Goal: Find specific page/section: Find specific page/section

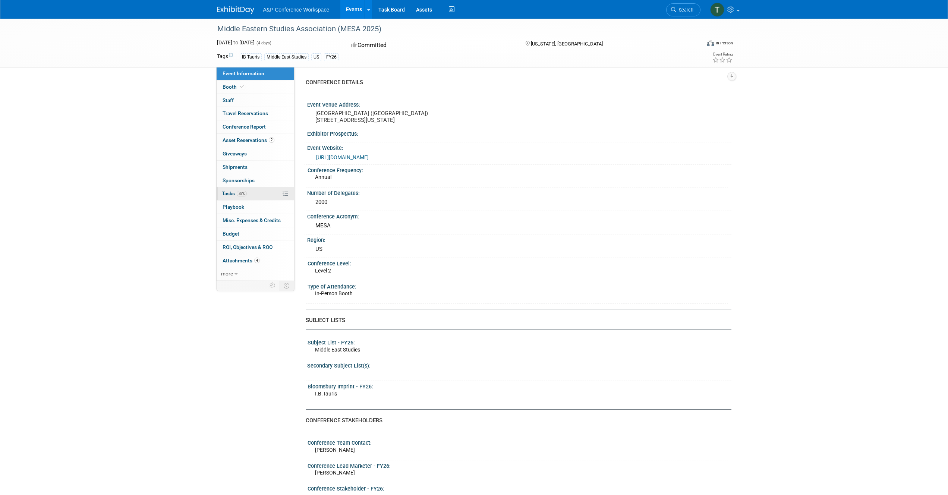
click at [226, 191] on span "Tasks 52%" at bounding box center [234, 194] width 25 height 6
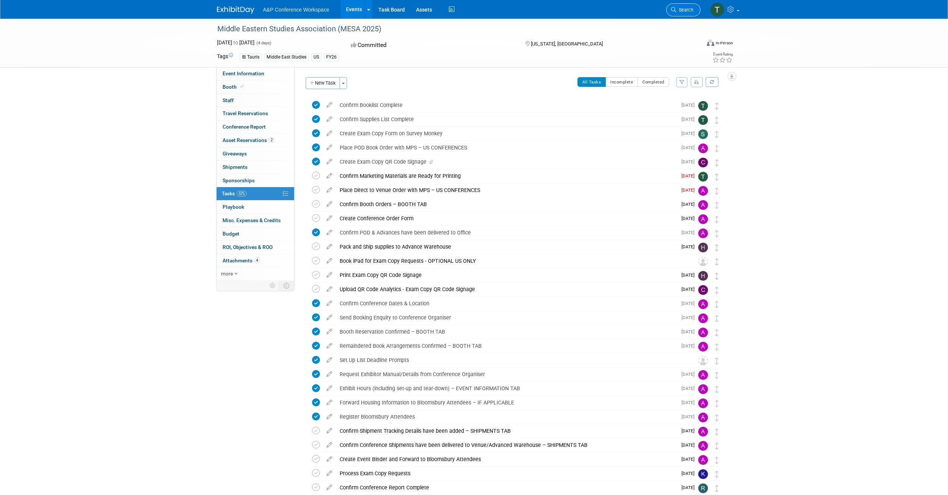
click at [676, 9] on span "Search" at bounding box center [684, 10] width 17 height 6
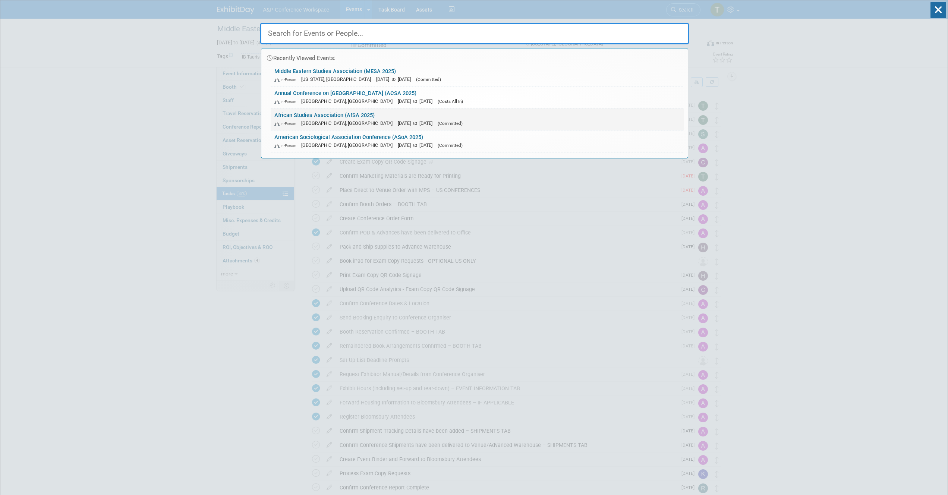
click at [307, 116] on link "African Studies Association (AfSA 2025) In-Person Atlanta, GA Nov 20, 2025 to N…" at bounding box center [478, 120] width 414 height 22
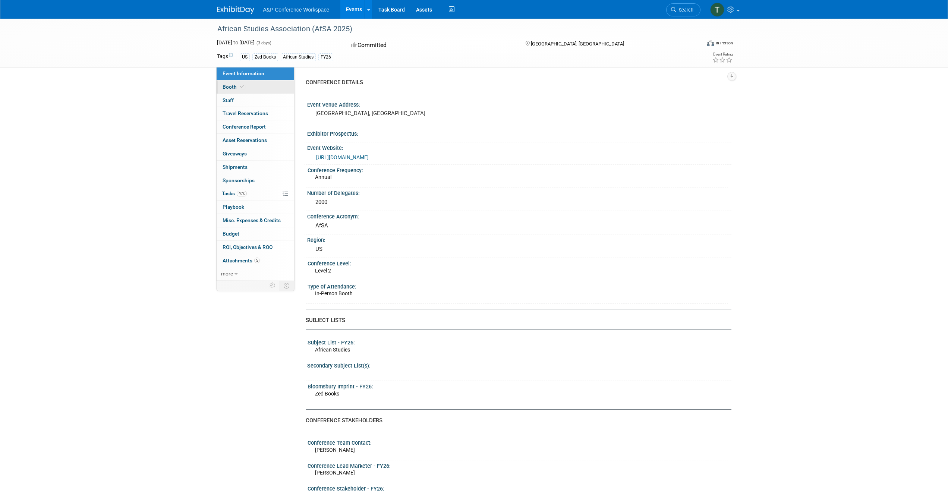
click at [236, 87] on span "Booth" at bounding box center [234, 87] width 23 height 6
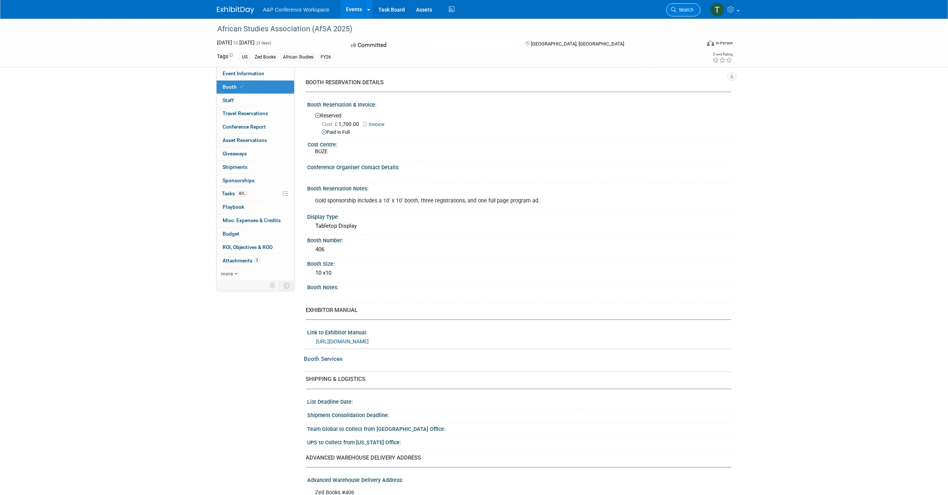
click at [689, 14] on link "Search" at bounding box center [683, 9] width 34 height 13
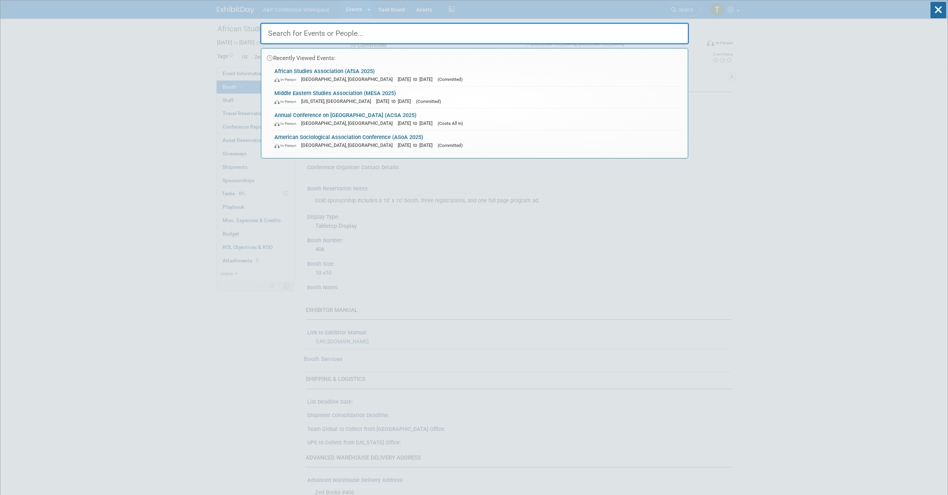
click at [469, 13] on div "Recently Viewed Events: African Studies Association (AfSA 2025) In-Person Atlan…" at bounding box center [474, 79] width 429 height 158
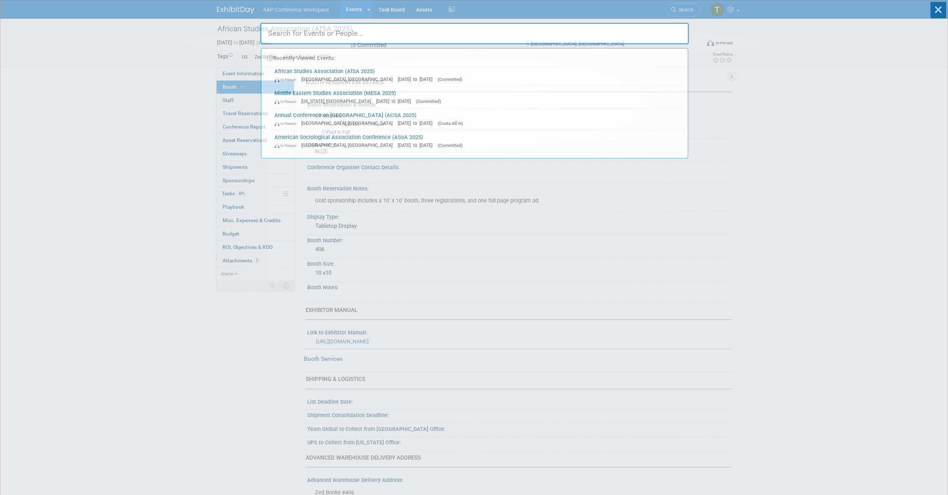
click at [427, 12] on div "Recently Viewed Events: African Studies Association (AfSA 2025) In-Person Atlan…" at bounding box center [474, 79] width 429 height 158
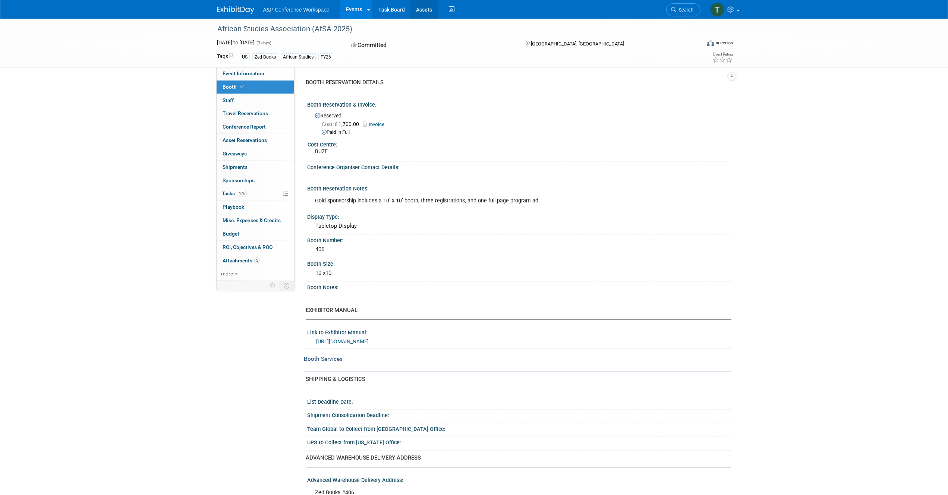
click at [421, 8] on link "Assets" at bounding box center [424, 9] width 27 height 19
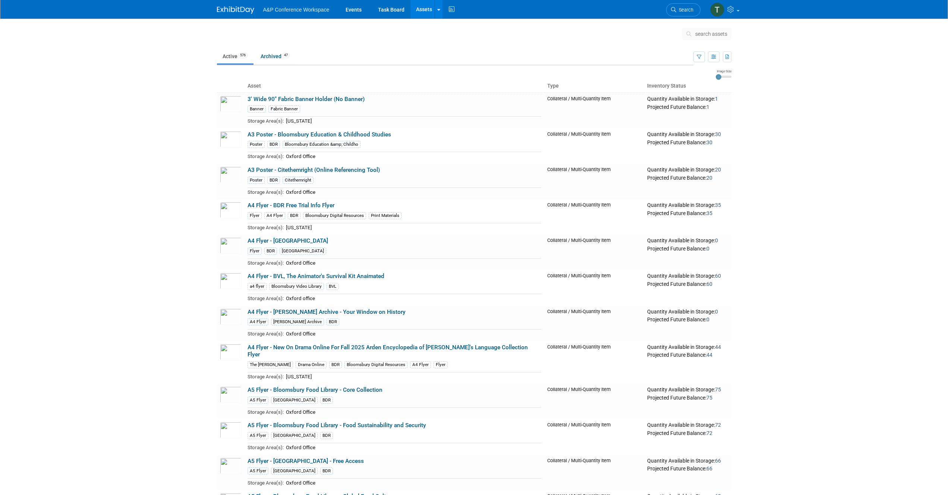
click at [706, 33] on span "search assets" at bounding box center [711, 34] width 32 height 6
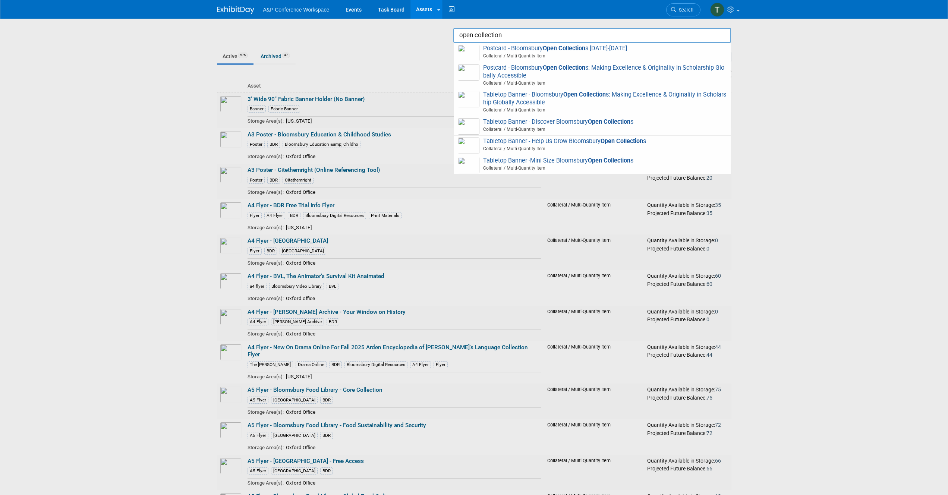
click at [668, 37] on input "open collection" at bounding box center [592, 35] width 278 height 15
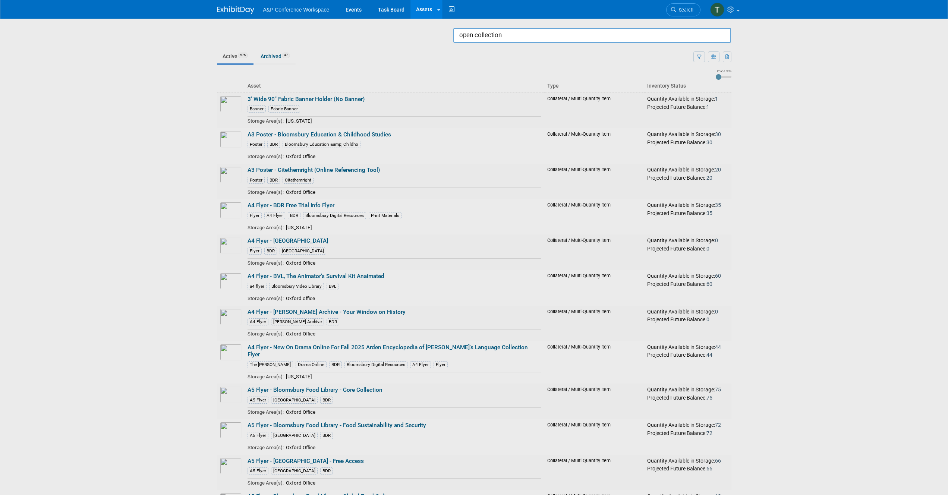
click at [657, 37] on input "open collection" at bounding box center [592, 35] width 278 height 15
click at [674, 34] on input "open collection" at bounding box center [592, 35] width 278 height 15
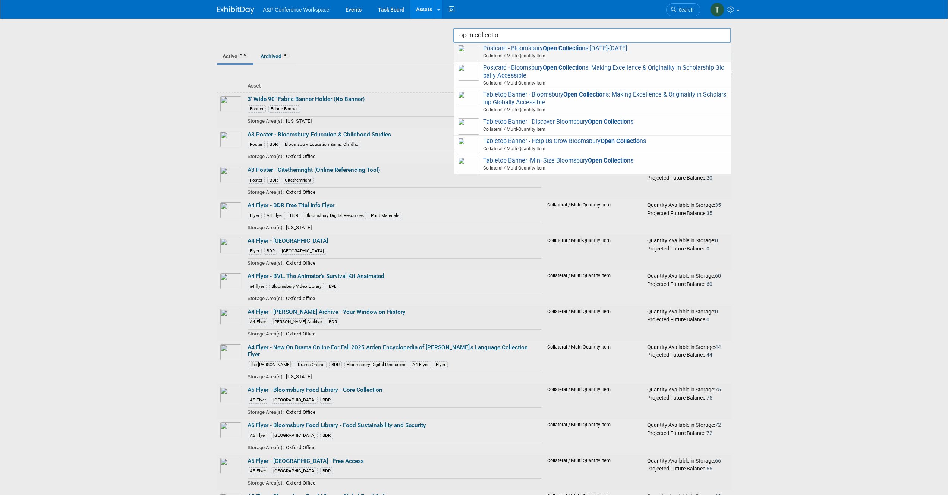
click at [622, 56] on span "Collateral / Multi-Quantity Item" at bounding box center [593, 56] width 267 height 7
type input "Postcard - Bloomsbury Open Collections [DATE]-[DATE]"
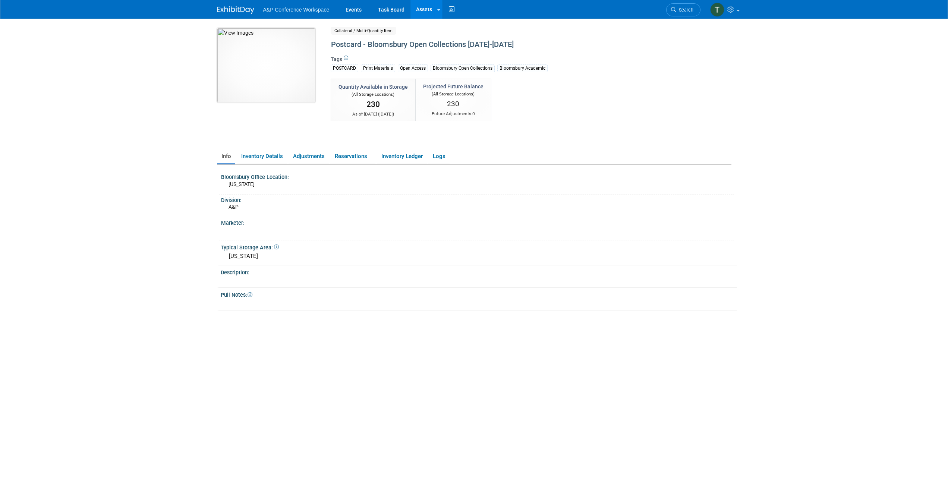
click at [254, 62] on img at bounding box center [266, 65] width 98 height 75
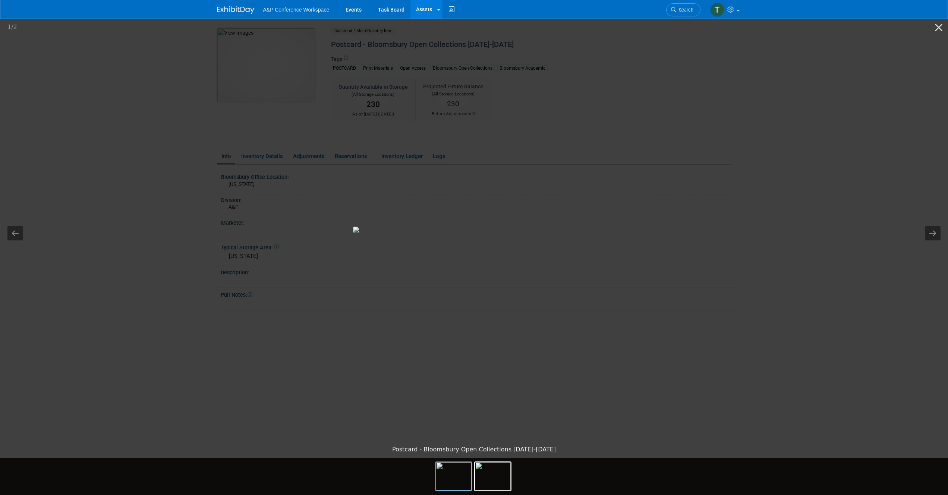
click at [156, 150] on picture at bounding box center [474, 230] width 948 height 424
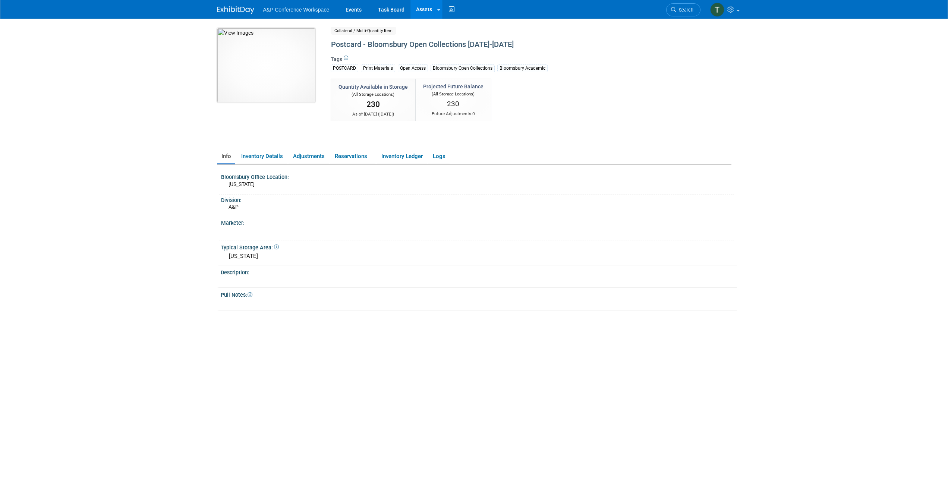
click at [254, 53] on img at bounding box center [266, 65] width 98 height 75
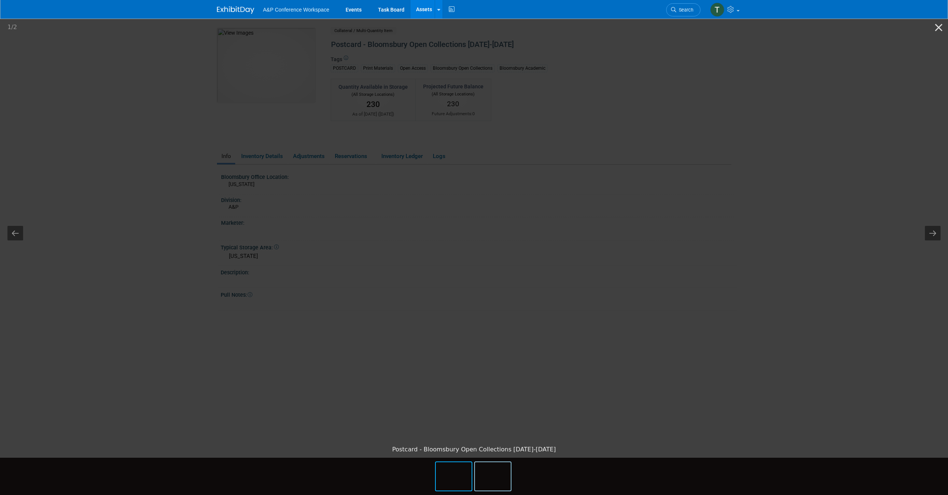
click at [491, 477] on img at bounding box center [493, 476] width 36 height 28
click at [937, 24] on button "Close gallery" at bounding box center [939, 28] width 19 height 18
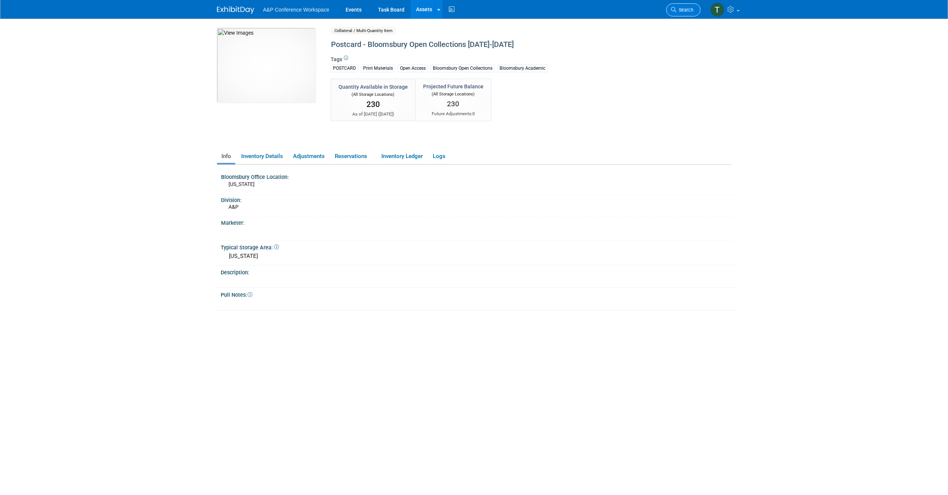
click at [679, 10] on span "Search" at bounding box center [684, 10] width 17 height 6
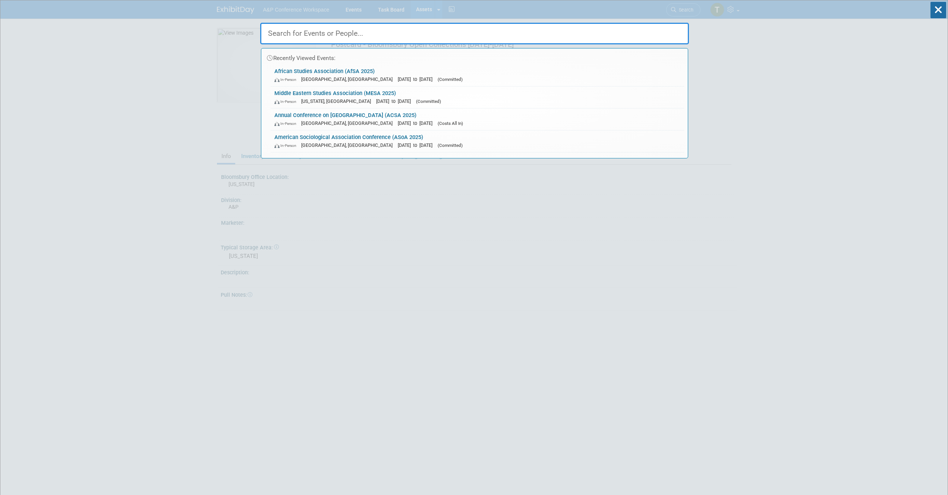
drag, startPoint x: 948, startPoint y: 176, endPoint x: 943, endPoint y: 176, distance: 4.9
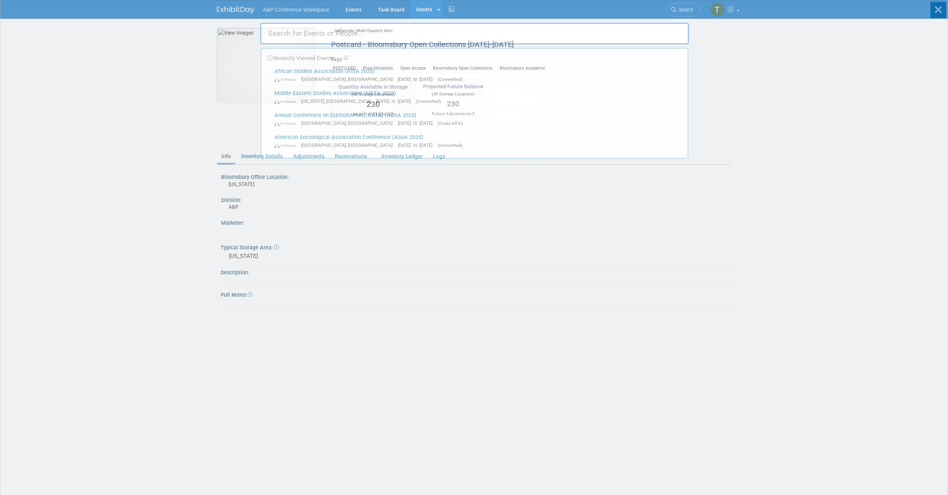
drag, startPoint x: 736, startPoint y: 128, endPoint x: 713, endPoint y: 94, distance: 40.8
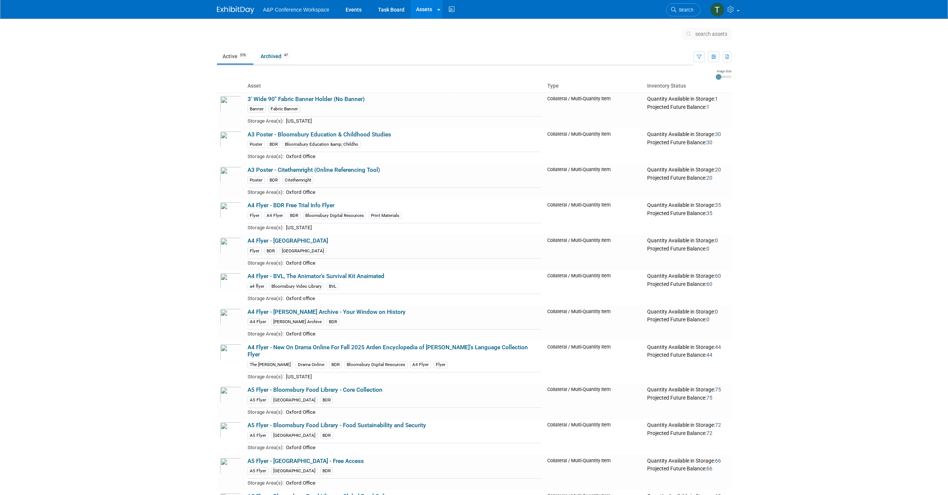
click at [704, 33] on span "search assets" at bounding box center [711, 34] width 32 height 6
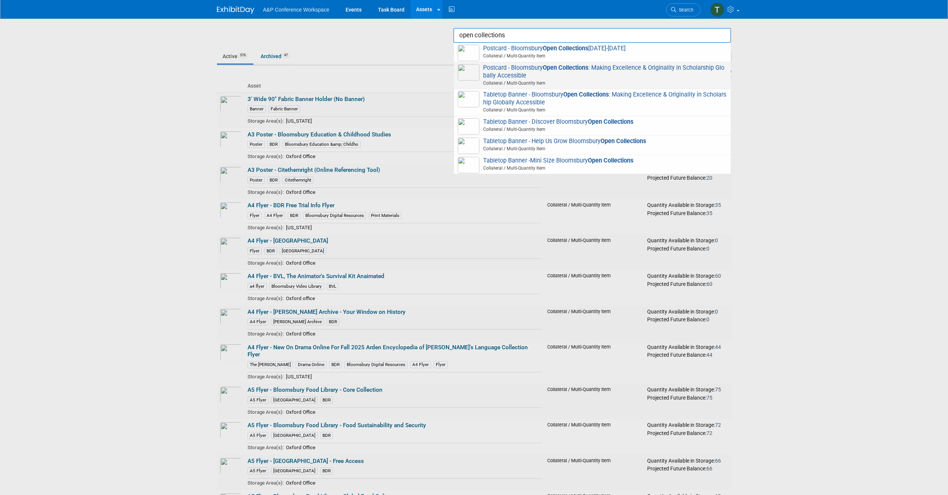
click at [687, 74] on span "Postcard - Bloomsbury Open Collections : Making Excellence & Originality in Sch…" at bounding box center [592, 75] width 269 height 23
type input "Postcard - Bloomsbury Open Collections: Making Excellence & Originality in Scho…"
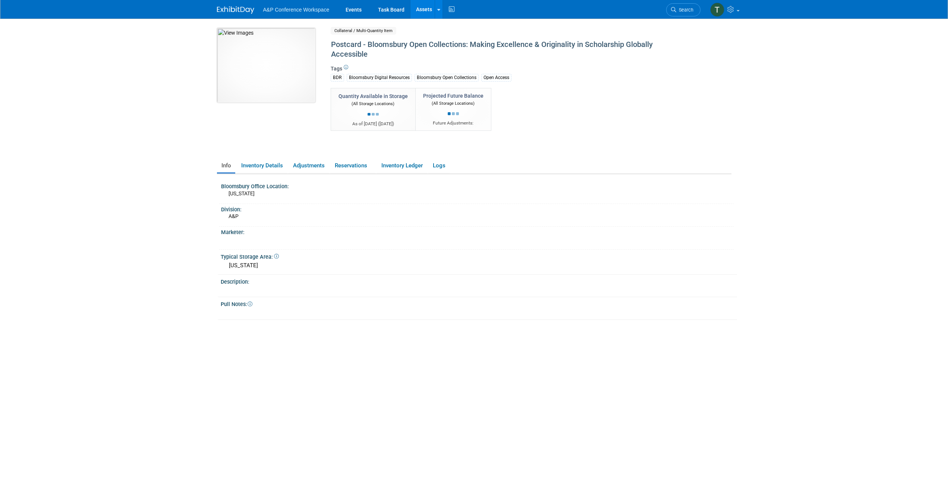
click at [249, 79] on img at bounding box center [266, 65] width 98 height 75
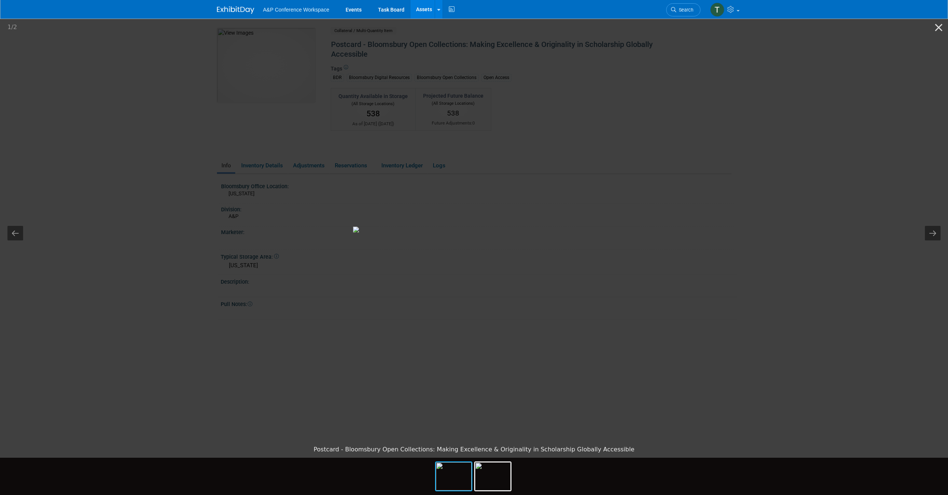
click at [445, 486] on img at bounding box center [454, 476] width 36 height 28
click at [496, 484] on img at bounding box center [493, 476] width 36 height 28
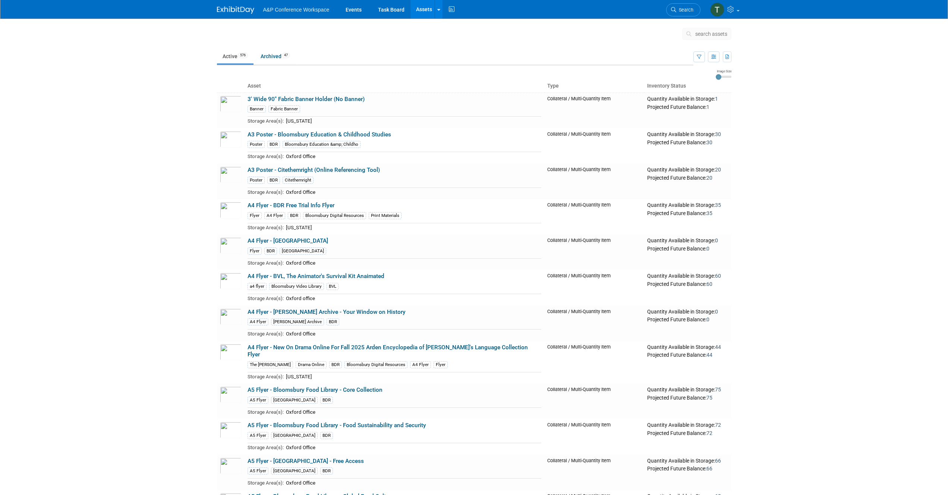
drag, startPoint x: 700, startPoint y: 41, endPoint x: 698, endPoint y: 36, distance: 5.9
click at [700, 41] on div "search assets" at bounding box center [706, 36] width 49 height 17
click at [698, 36] on span "search assets" at bounding box center [711, 34] width 32 height 6
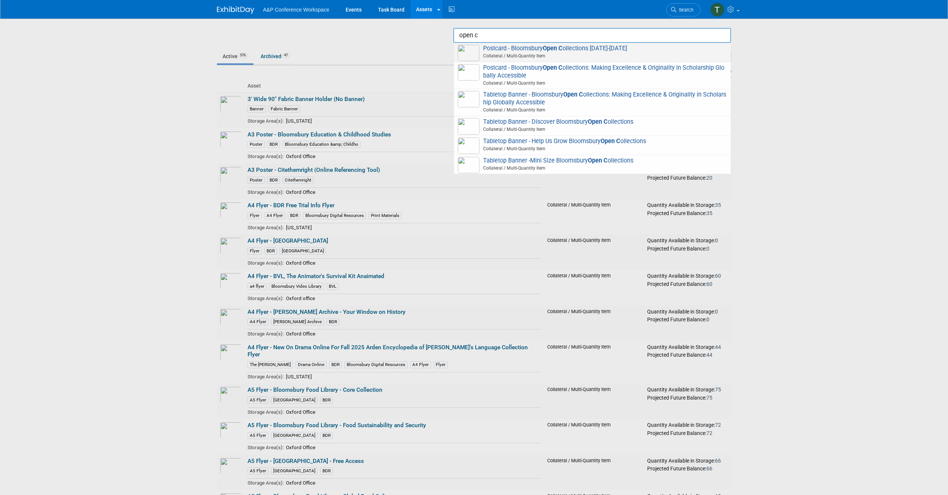
click at [604, 49] on span "Postcard - Bloomsbury Open C ollections 2025-2026 Collateral / Multi-Quantity I…" at bounding box center [592, 52] width 269 height 15
type input "Postcard - Bloomsbury Open Collections [DATE]-[DATE]"
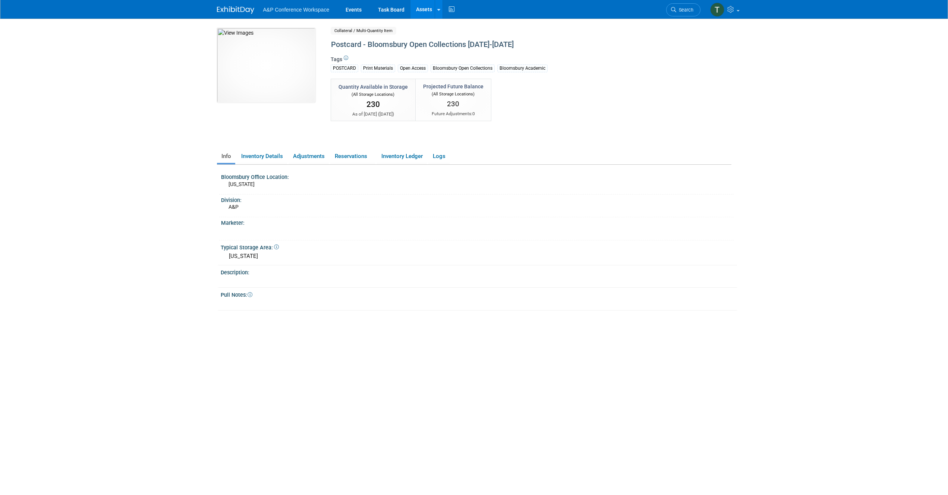
click at [448, 72] on div "Bloomsbury Open Collections" at bounding box center [463, 69] width 64 height 8
click at [448, 70] on div "Bloomsbury Open Collections" at bounding box center [463, 69] width 64 height 8
click at [447, 68] on div "Bloomsbury Open Collections" at bounding box center [463, 69] width 64 height 8
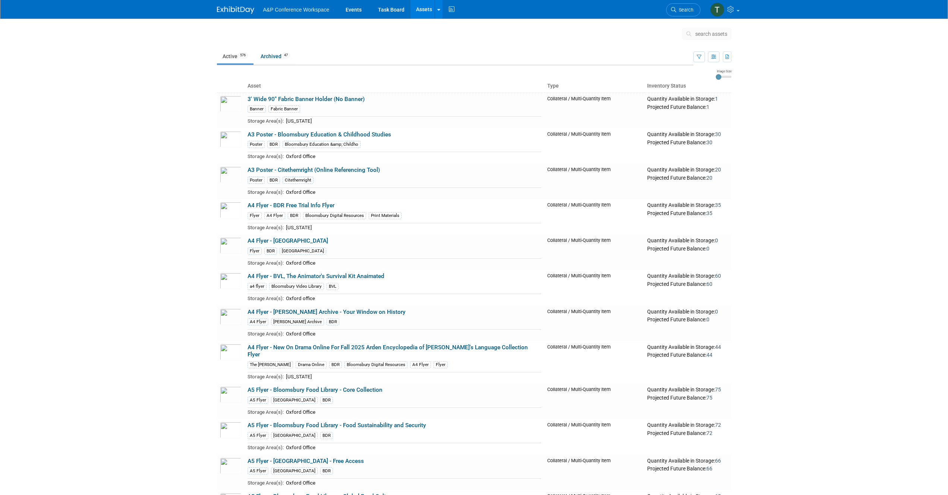
click at [711, 31] on span "search assets" at bounding box center [711, 34] width 32 height 6
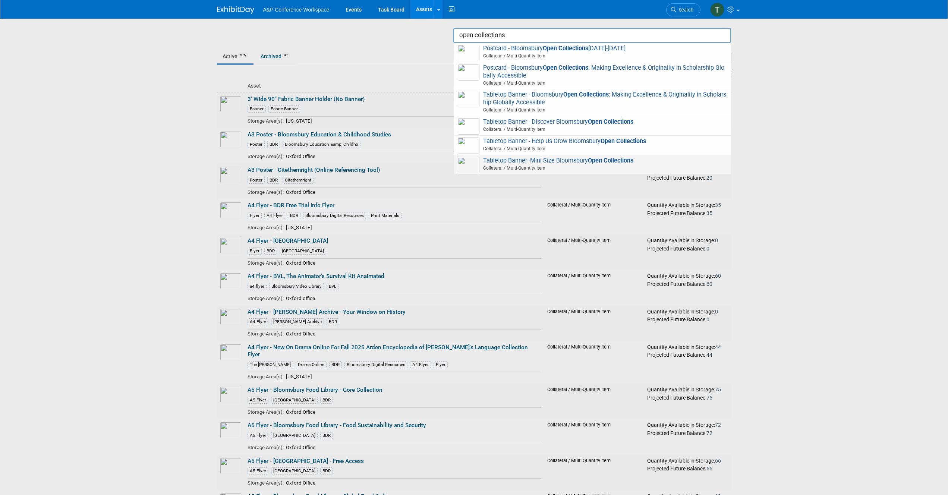
click at [611, 163] on strong "Open Collections" at bounding box center [610, 160] width 45 height 7
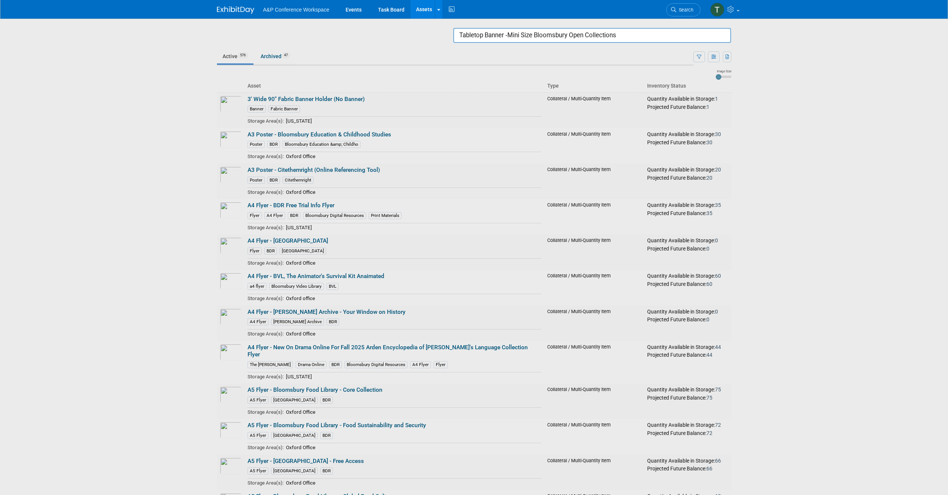
drag, startPoint x: 619, startPoint y: 33, endPoint x: 644, endPoint y: 34, distance: 24.6
click at [619, 33] on input "Tabletop Banner -Mini Size Bloomsbury Open Collections" at bounding box center [592, 35] width 278 height 15
drag, startPoint x: 644, startPoint y: 34, endPoint x: 356, endPoint y: 22, distance: 287.4
click at [356, 22] on body "A&P Conference Workspace Events Task Board Assets Search Assets Storage Locatio…" at bounding box center [474, 247] width 948 height 495
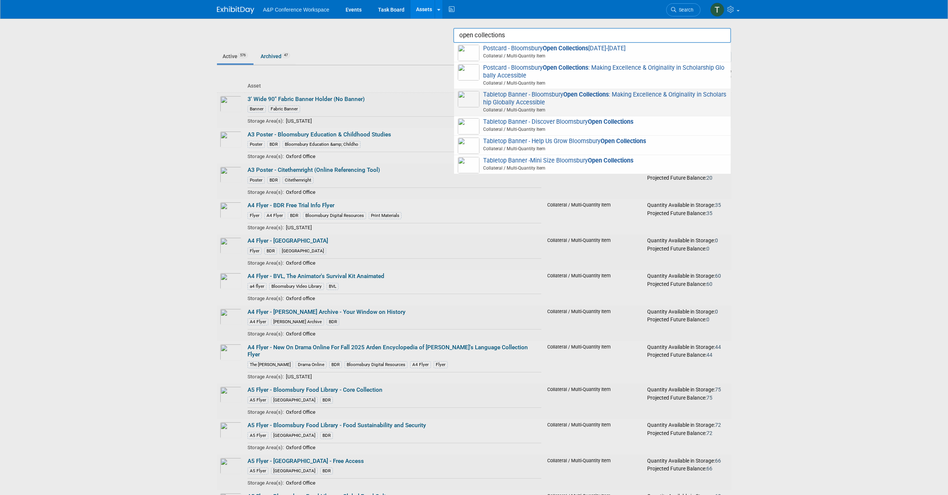
click at [501, 100] on span "Tabletop Banner - Bloomsbury Open Collections : Making Excellence & Originality…" at bounding box center [592, 102] width 269 height 23
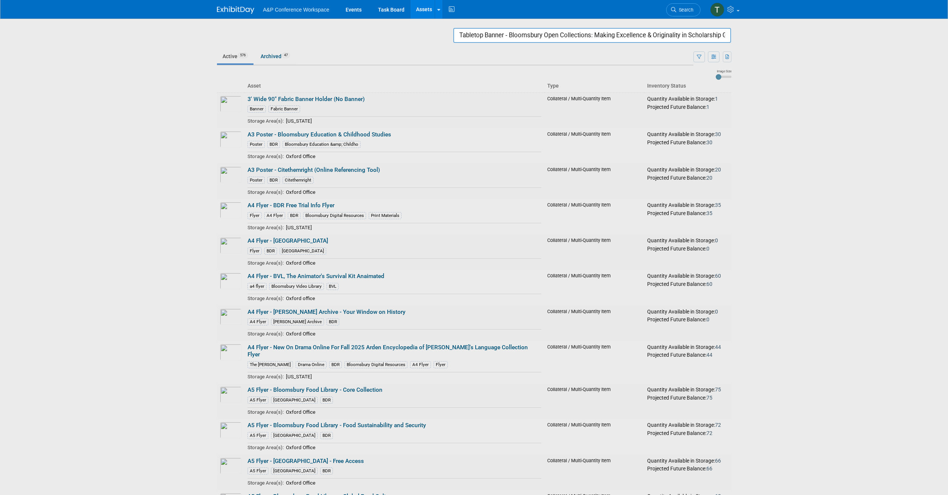
click at [595, 34] on input "Tabletop Banner - Bloomsbury Open Collections: Making Excellence & Originality …" at bounding box center [592, 35] width 278 height 15
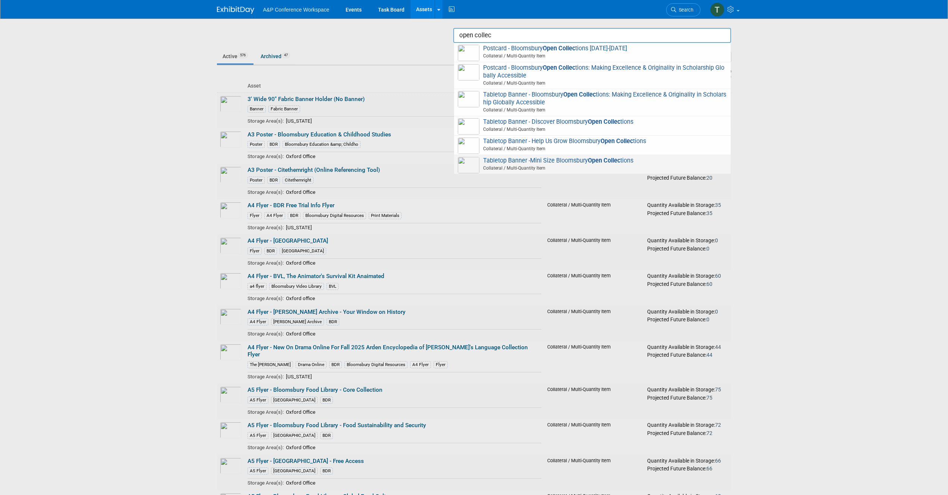
click at [580, 163] on span "Tabletop Banner -Mini Size Bloomsbury Open Collec tions Collateral / Multi-Quan…" at bounding box center [592, 164] width 269 height 15
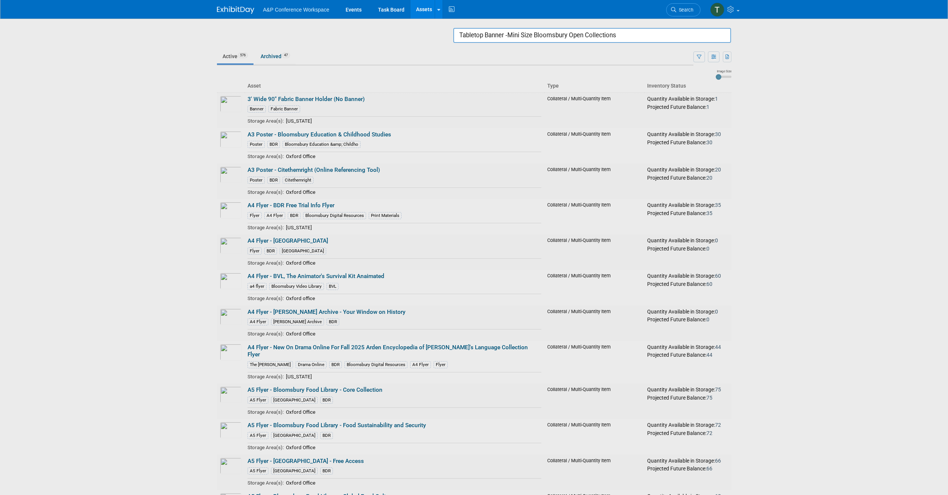
click at [659, 31] on input "Tabletop Banner -Mini Size Bloomsbury Open Collections" at bounding box center [592, 35] width 278 height 15
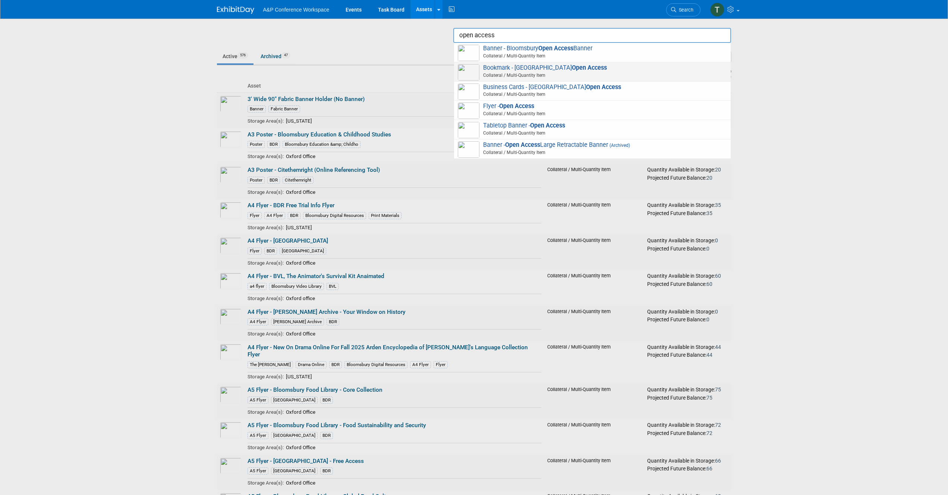
click at [599, 68] on span "Bookmark - Bloomsbury Open Access Collateral / Multi-Quantity Item" at bounding box center [592, 71] width 269 height 15
type input "Bookmark - Bloomsbury Open Access"
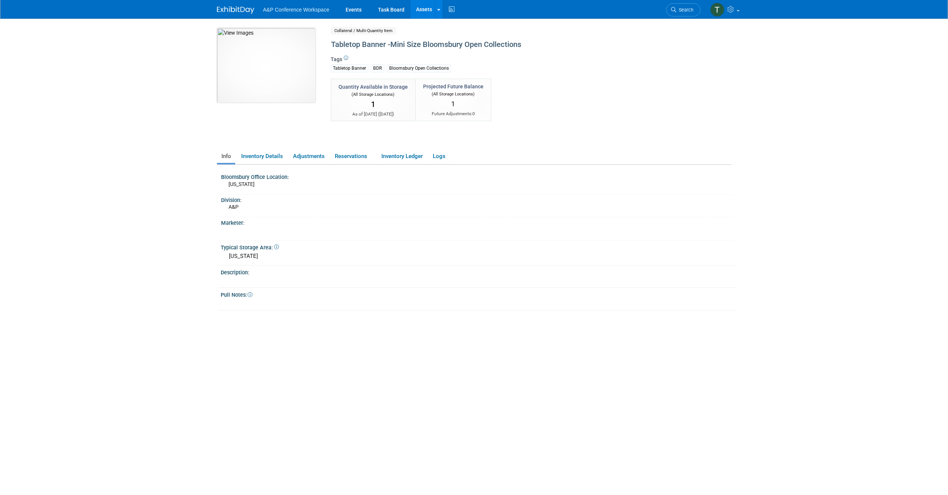
click at [295, 69] on img at bounding box center [266, 65] width 98 height 75
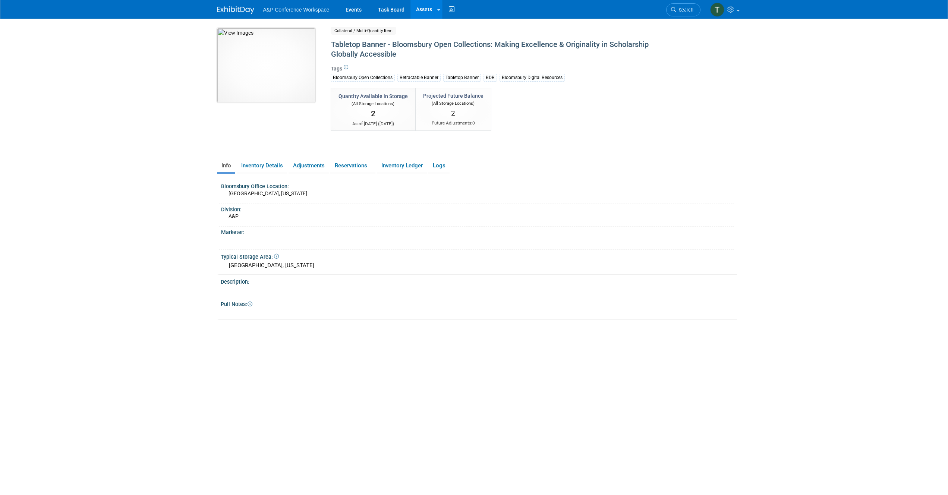
click at [277, 94] on img at bounding box center [266, 65] width 98 height 75
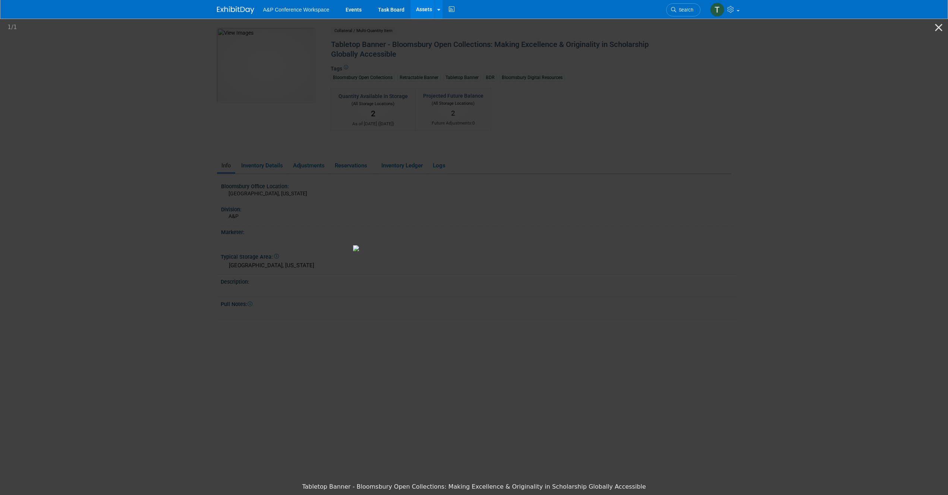
click at [128, 191] on picture at bounding box center [474, 249] width 948 height 462
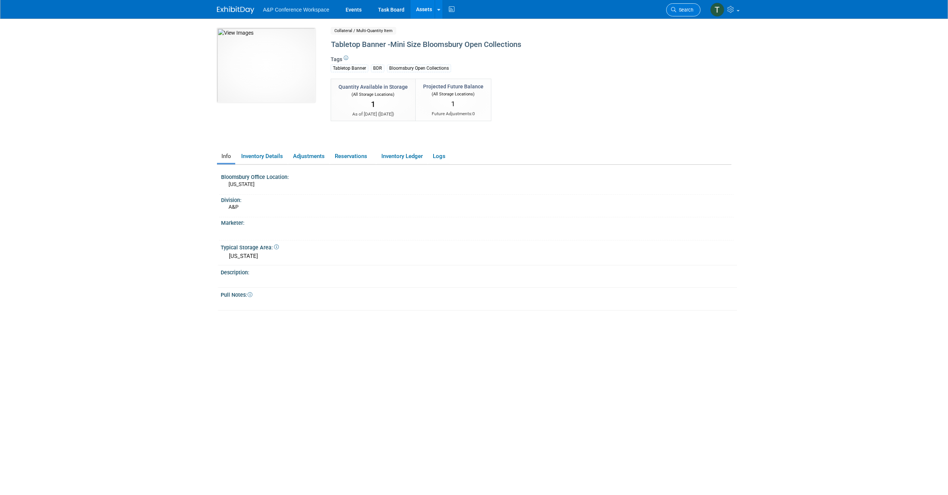
click at [677, 13] on link "Search" at bounding box center [683, 9] width 34 height 13
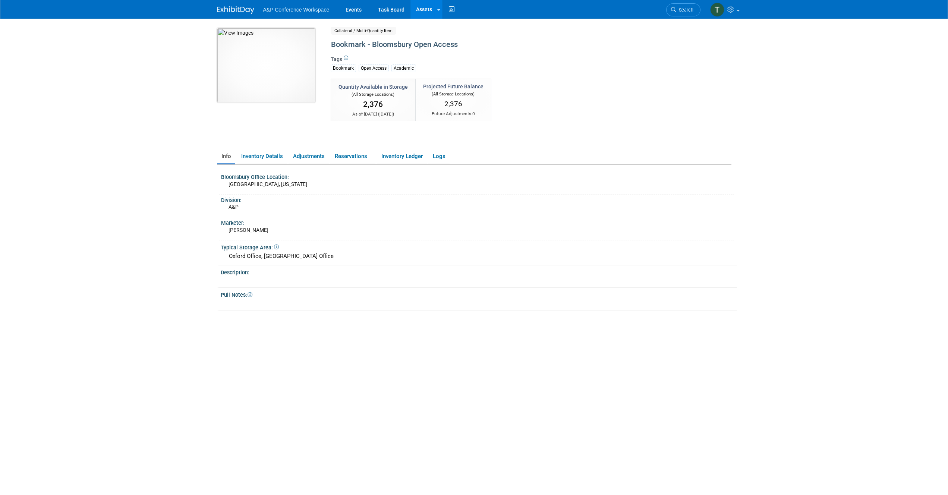
click at [274, 77] on img at bounding box center [266, 65] width 98 height 75
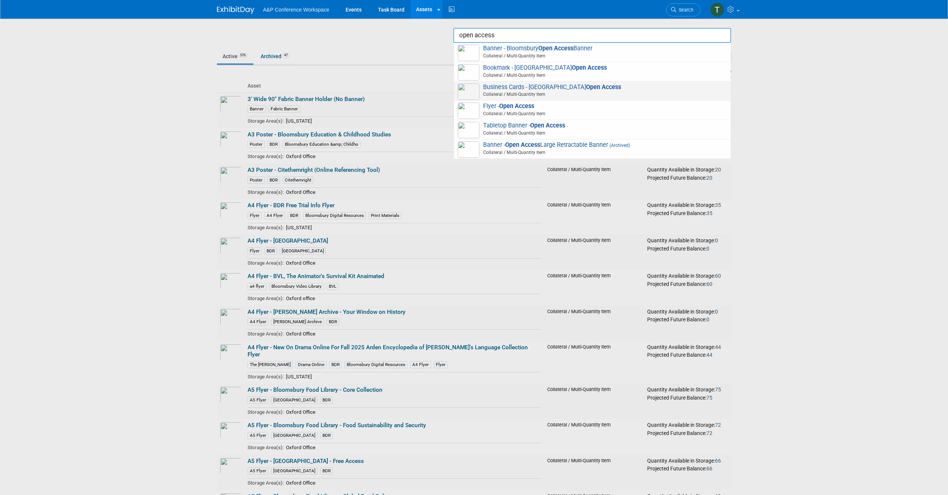
click at [656, 91] on span "Business Cards - Bloomsbury Open Access Collateral / Multi-Quantity Item" at bounding box center [592, 91] width 269 height 15
type input "Business Cards - Bloomsbury Open Access"
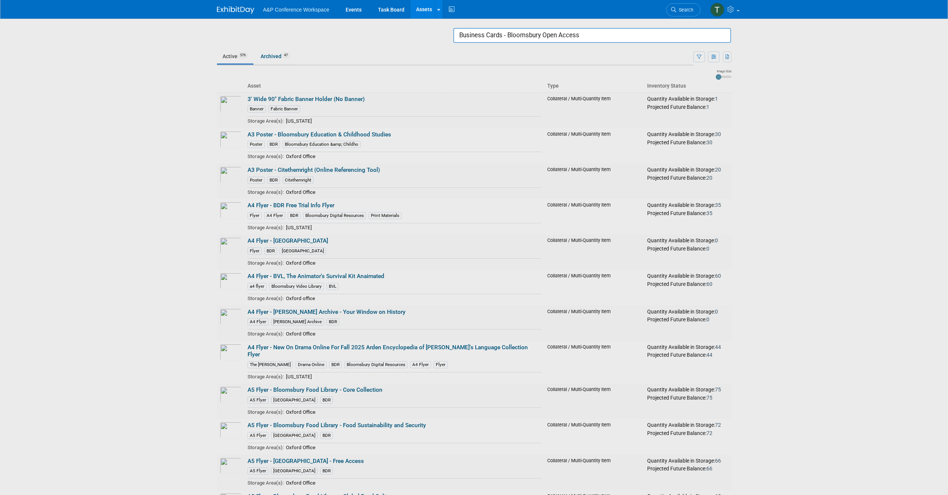
click at [563, 35] on input "Business Cards - Bloomsbury Open Access" at bounding box center [592, 35] width 278 height 15
click at [381, 9] on link "Task Board" at bounding box center [392, 9] width 38 height 19
